Goal: Transaction & Acquisition: Purchase product/service

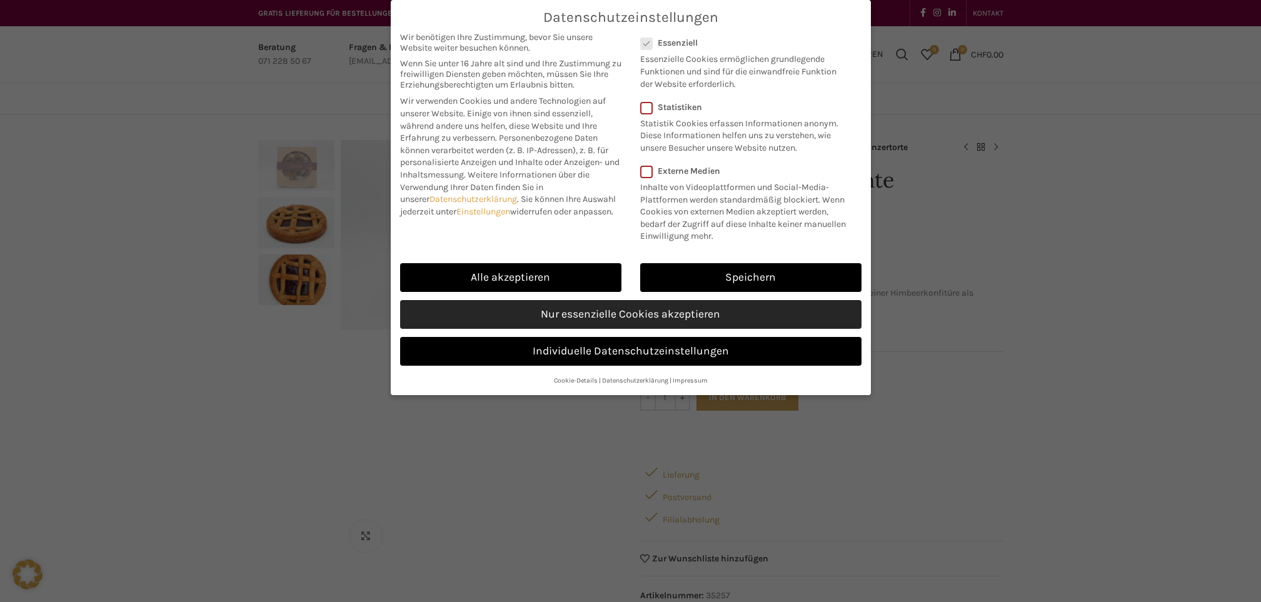
click at [582, 309] on link "Nur essenzielle Cookies akzeptieren" at bounding box center [631, 314] width 462 height 29
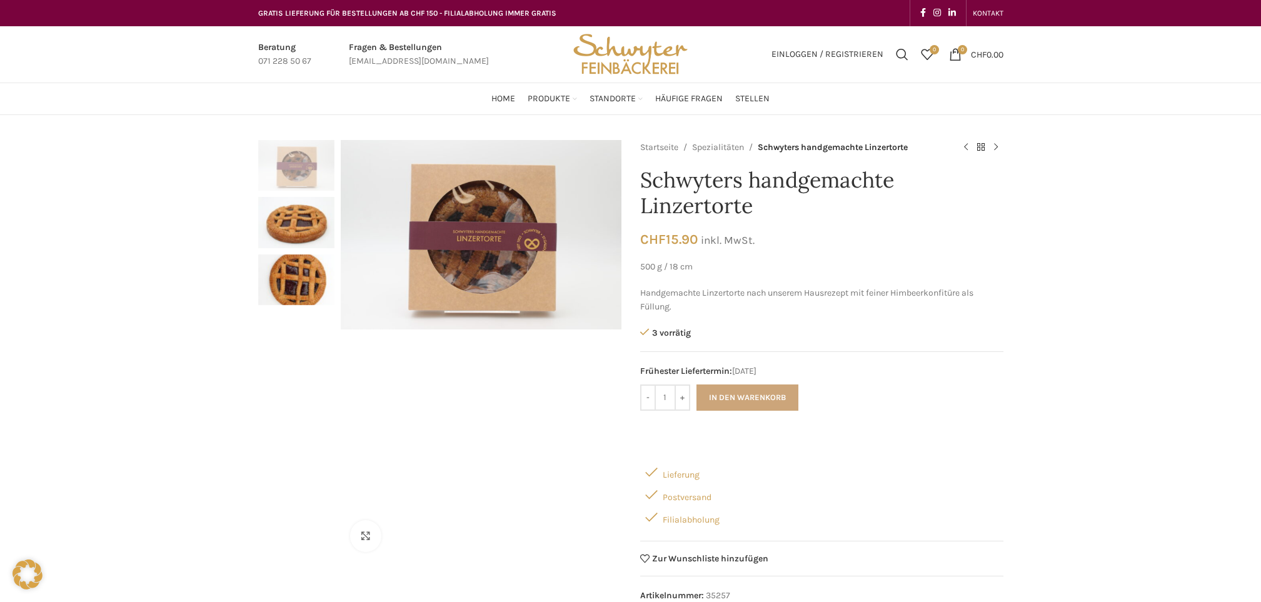
click at [725, 389] on button "In den Warenkorb" at bounding box center [748, 398] width 102 height 26
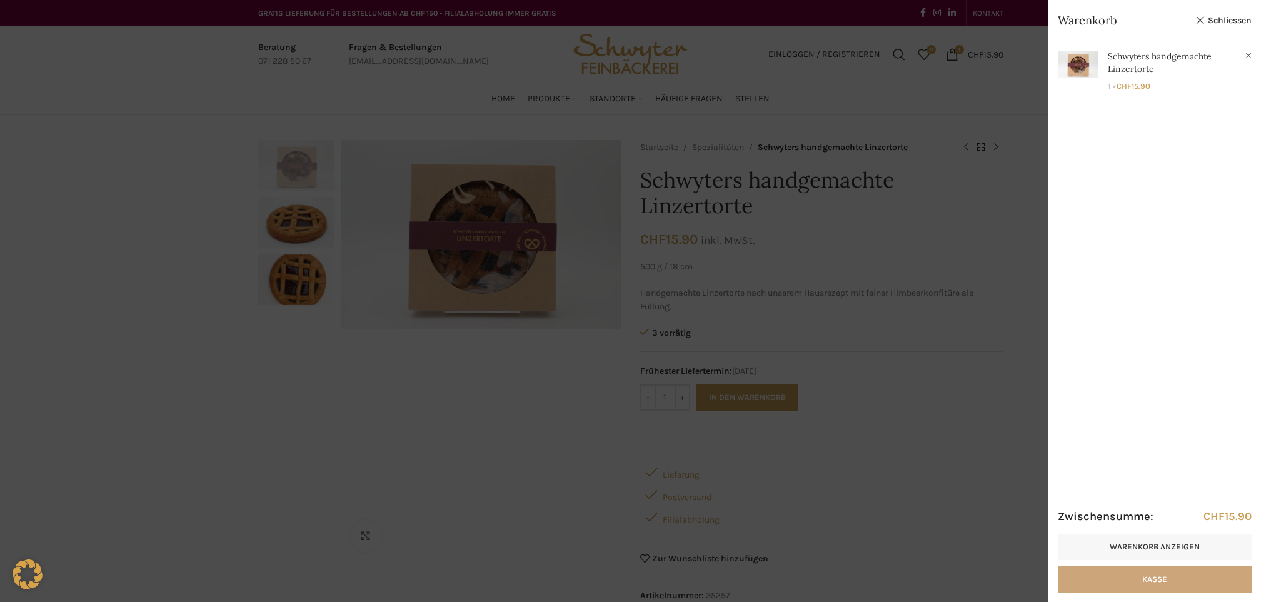
click at [1122, 577] on link "Kasse" at bounding box center [1155, 580] width 194 height 26
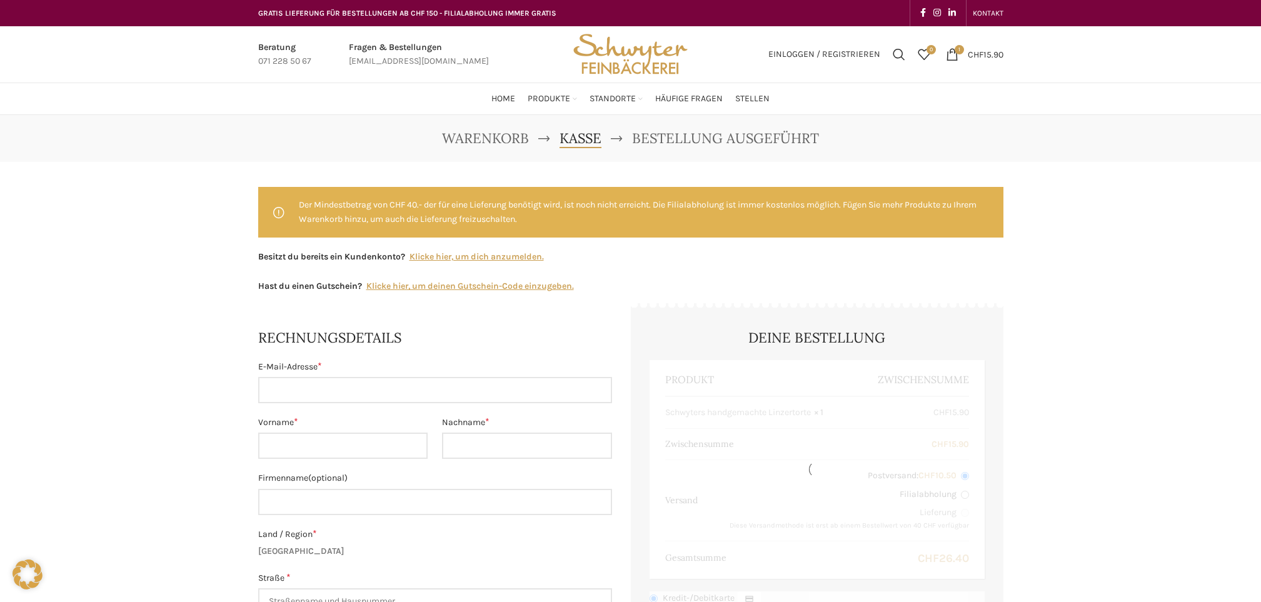
select select "SG"
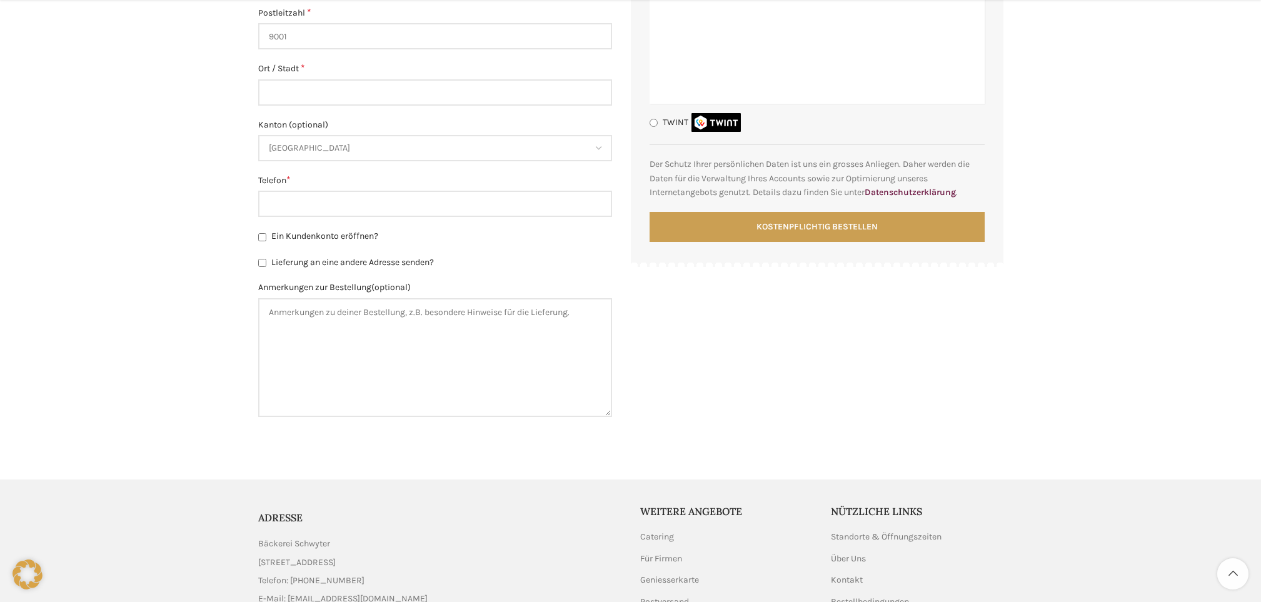
scroll to position [766, 0]
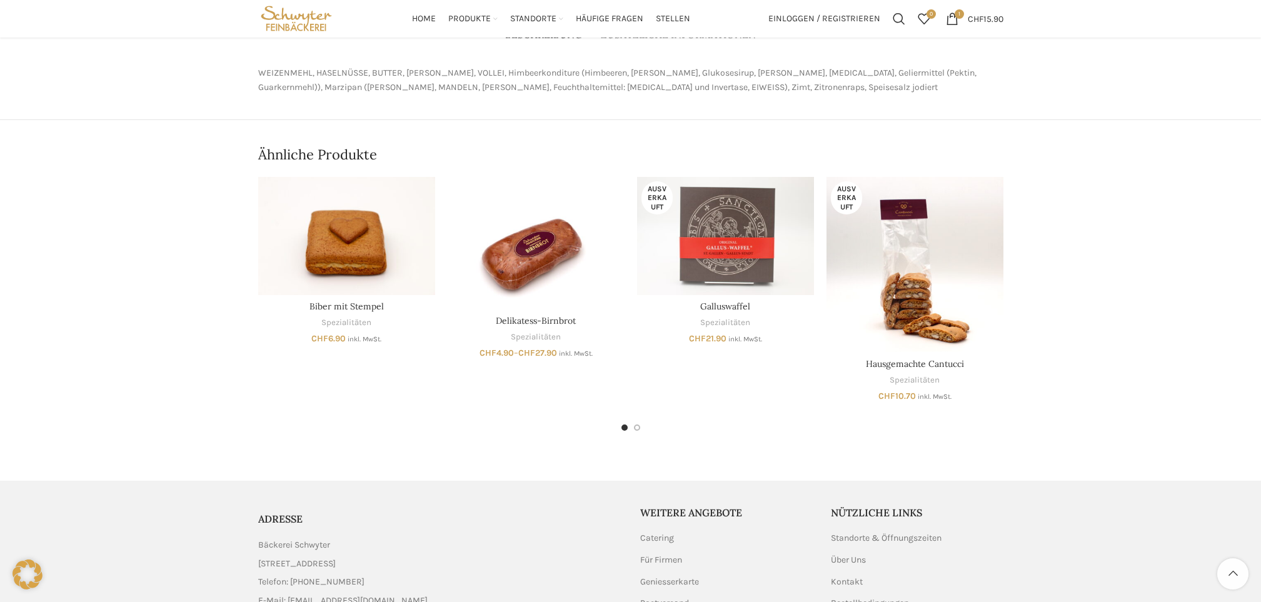
scroll to position [562, 0]
